Goal: Obtain resource: Obtain resource

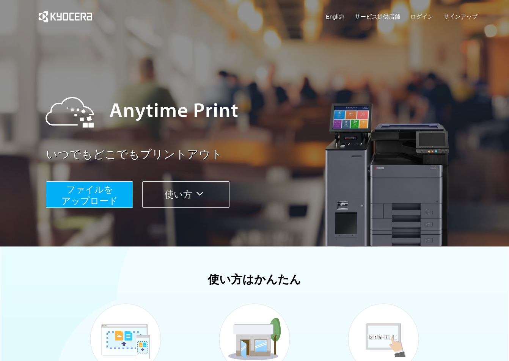
click at [109, 196] on span "ファイルを ​​アップロード" at bounding box center [89, 195] width 56 height 22
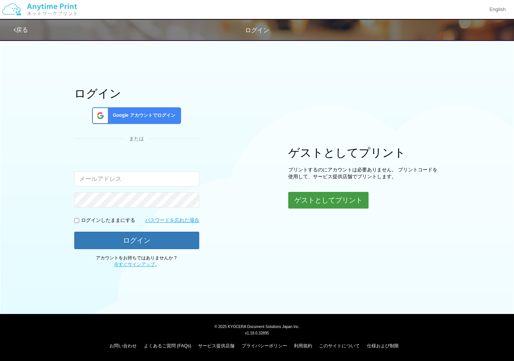
click at [319, 201] on button "ゲストとしてプリント" at bounding box center [328, 200] width 80 height 17
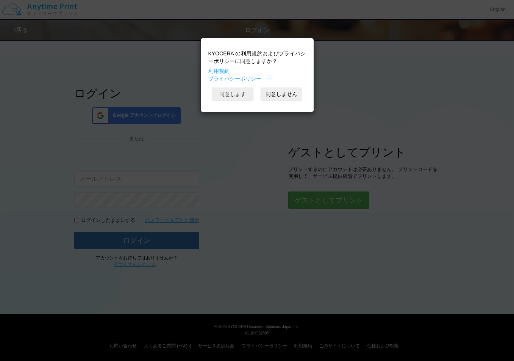
click at [228, 95] on button "同意します" at bounding box center [233, 94] width 42 height 13
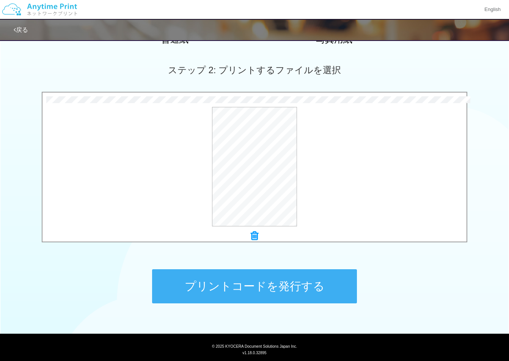
scroll to position [216, 0]
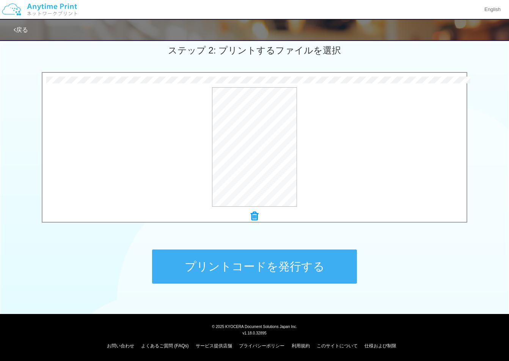
click at [222, 263] on button "プリントコードを発行する" at bounding box center [254, 266] width 205 height 34
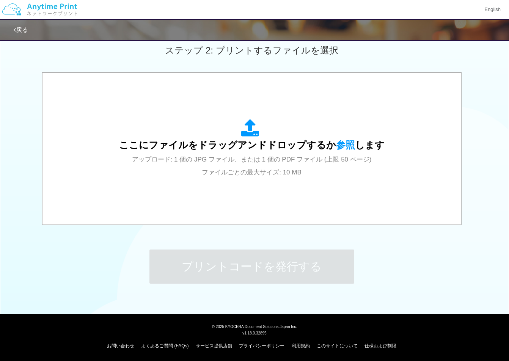
scroll to position [0, 0]
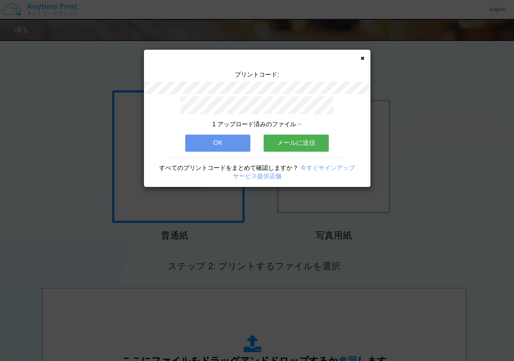
click at [287, 140] on button "メールに送信" at bounding box center [296, 143] width 65 height 17
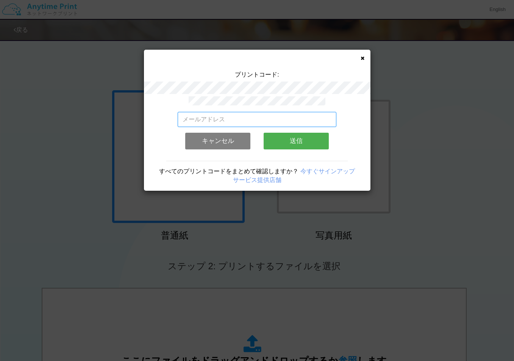
click at [188, 112] on input "email" at bounding box center [257, 119] width 159 height 15
type input "[EMAIL_ADDRESS][DOMAIN_NAME]"
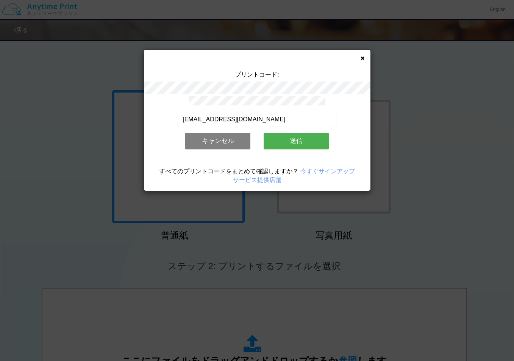
click at [284, 140] on button "送信" at bounding box center [296, 141] width 65 height 17
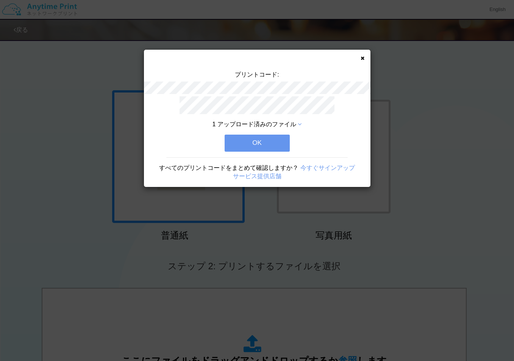
click at [237, 142] on button "OK" at bounding box center [257, 143] width 65 height 17
